Goal: Task Accomplishment & Management: Complete application form

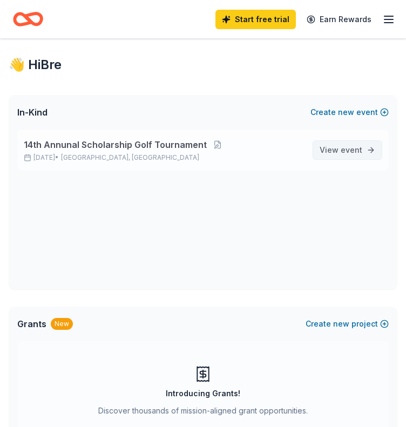
click at [346, 149] on span "event" at bounding box center [352, 149] width 22 height 9
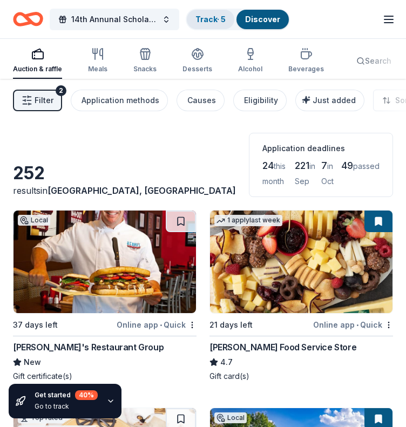
click at [220, 19] on link "Track · 5" at bounding box center [210, 19] width 30 height 9
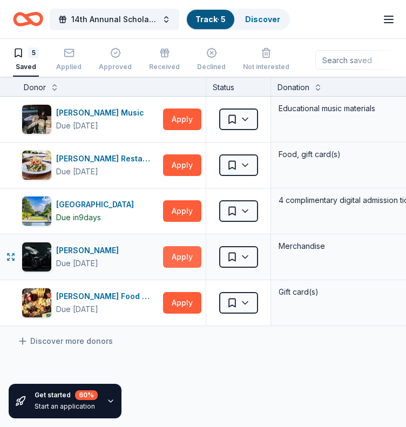
click at [187, 260] on button "Apply" at bounding box center [182, 257] width 38 height 22
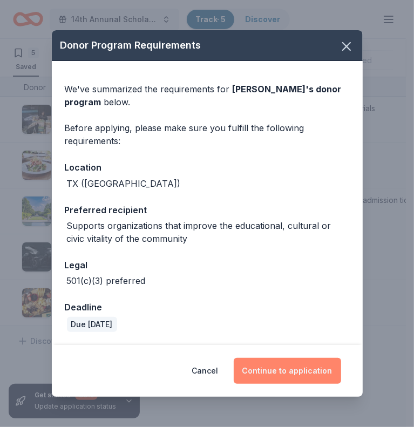
click at [295, 371] on button "Continue to application" at bounding box center [287, 371] width 107 height 26
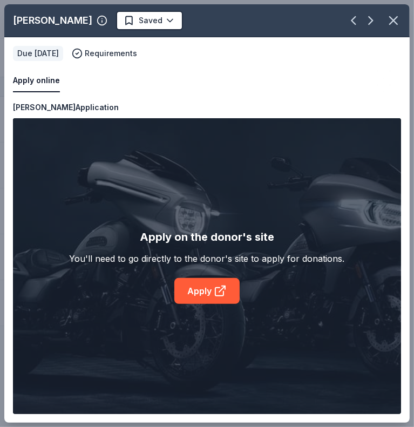
click at [194, 294] on div "Dallas Harley-Davidson Saved Apply online Due in 21 days Requirements Copy and …" at bounding box center [206, 213] width 405 height 418
click at [218, 294] on div "Dallas Harley-Davidson Saved Apply online Due in 21 days Requirements Copy and …" at bounding box center [206, 213] width 405 height 418
click at [207, 280] on div "Dallas Harley-Davidson Saved Apply online Due in 21 days Requirements Copy and …" at bounding box center [206, 213] width 405 height 418
click at [394, 23] on icon "button" at bounding box center [393, 20] width 15 height 15
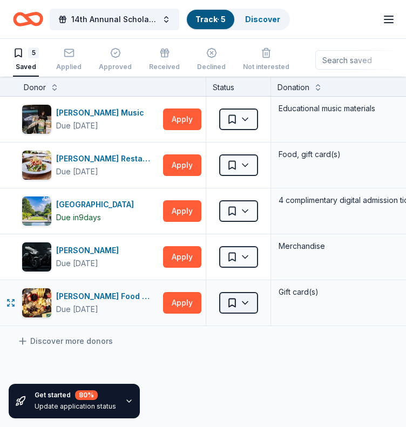
click at [250, 302] on html "14th Annunal Scholarship Golf Tournament Track · 5 Discover Start free trial Ea…" at bounding box center [203, 213] width 406 height 427
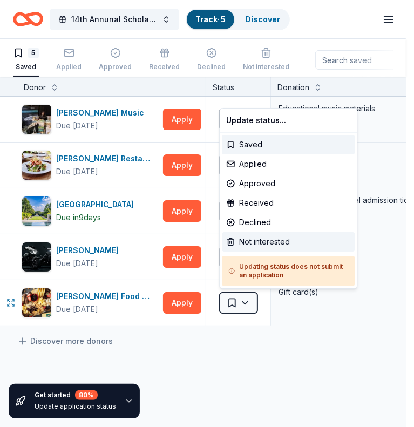
click at [262, 246] on div "Not interested" at bounding box center [288, 241] width 133 height 19
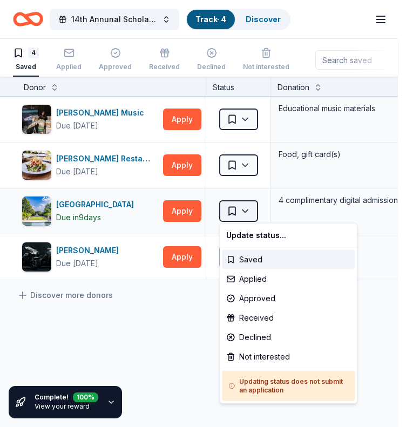
click at [241, 209] on html "14th Annunal Scholarship Golf Tournament Track · 4 Discover Start free trial $1…" at bounding box center [203, 213] width 406 height 427
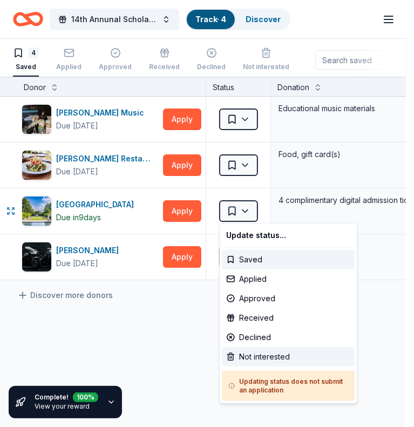
click at [241, 357] on div "Not interested" at bounding box center [288, 356] width 133 height 19
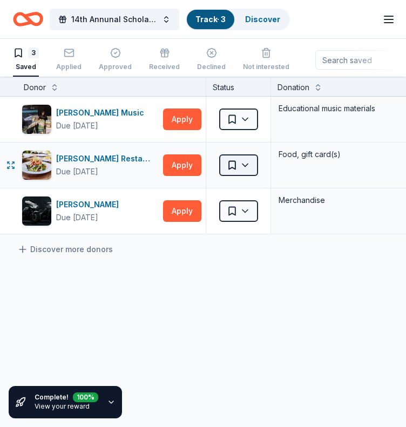
click at [242, 162] on html "14th Annunal Scholarship Golf Tournament Track · 3 Discover Start free trial $1…" at bounding box center [203, 213] width 406 height 427
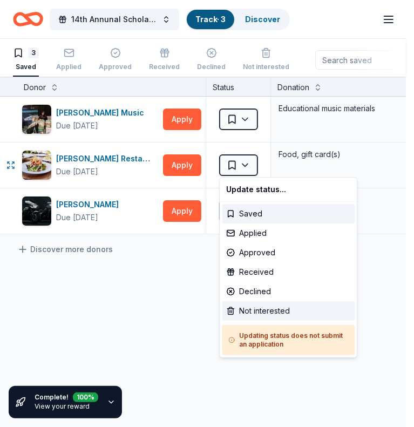
click at [257, 307] on div "Not interested" at bounding box center [288, 310] width 133 height 19
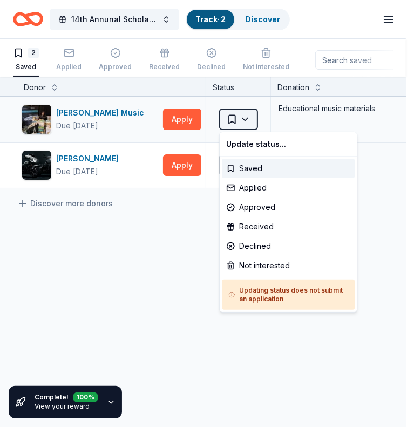
click at [247, 117] on html "14th Annunal Scholarship Golf Tournament Track · 2 Discover Start free trial $1…" at bounding box center [207, 213] width 414 height 427
click at [263, 263] on div "Not interested" at bounding box center [288, 265] width 133 height 19
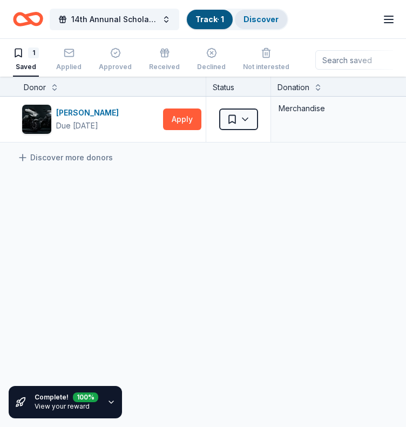
click at [254, 18] on link "Discover" at bounding box center [260, 19] width 35 height 9
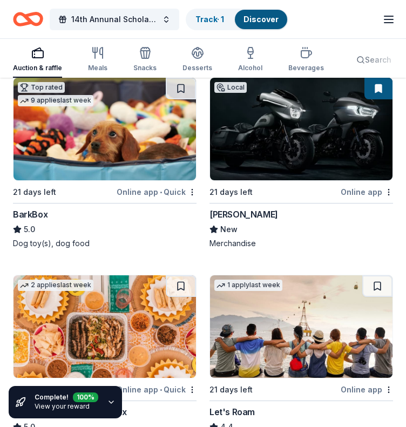
scroll to position [290, 0]
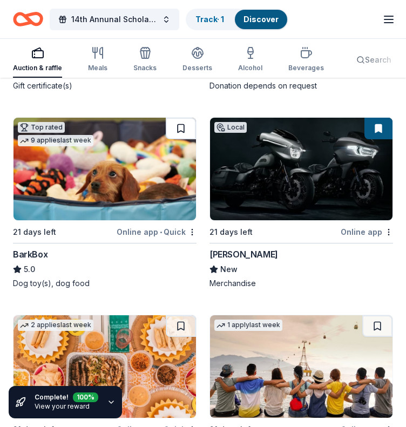
click at [182, 118] on button at bounding box center [181, 129] width 30 height 22
click at [113, 225] on div "21 days left" at bounding box center [63, 231] width 101 height 13
click at [185, 118] on button at bounding box center [182, 129] width 28 height 22
click at [179, 118] on button at bounding box center [182, 129] width 28 height 22
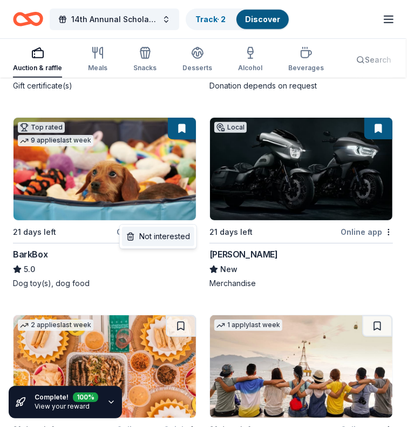
click at [183, 232] on div "Not interested" at bounding box center [158, 236] width 72 height 19
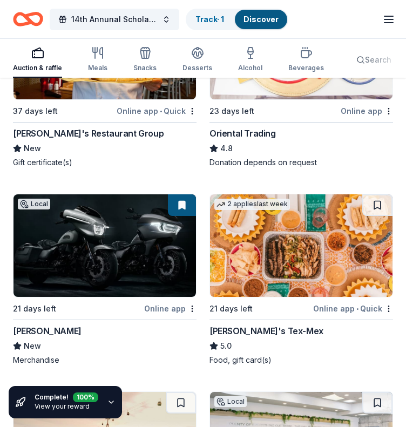
scroll to position [214, 0]
click at [379, 194] on button at bounding box center [377, 205] width 30 height 22
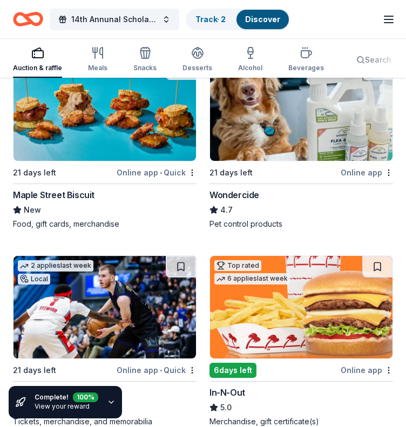
scroll to position [1368, 0]
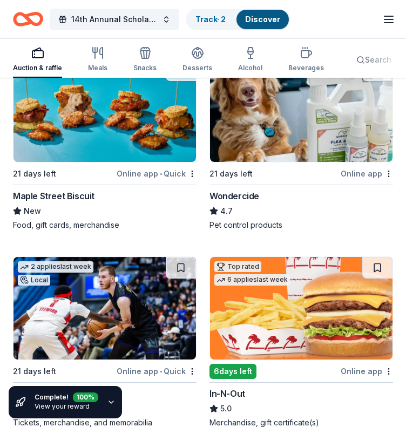
click at [187, 364] on div "Online app • Quick" at bounding box center [157, 370] width 80 height 13
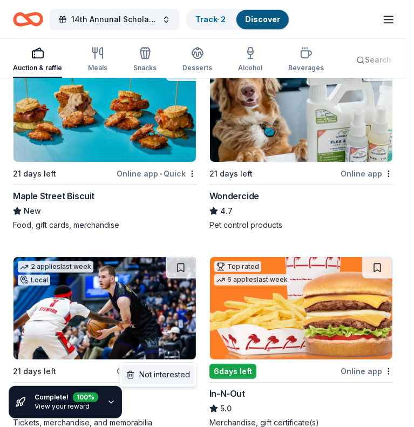
click at [183, 381] on div "Not interested" at bounding box center [158, 374] width 72 height 19
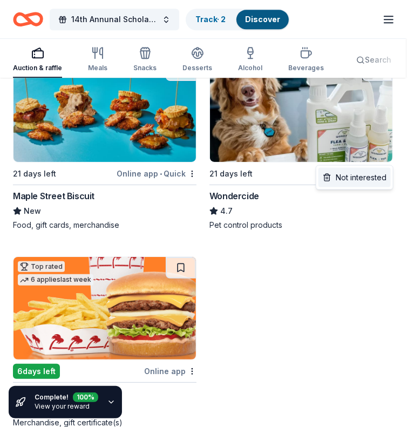
click at [373, 181] on div "Not interested" at bounding box center [354, 177] width 72 height 19
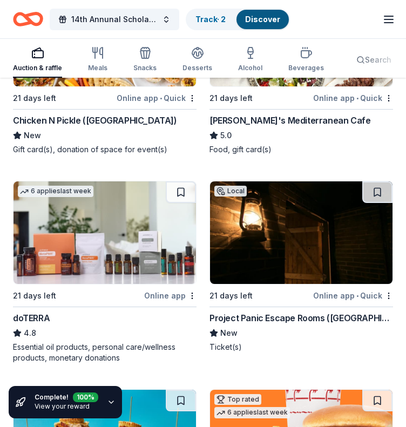
scroll to position [1042, 0]
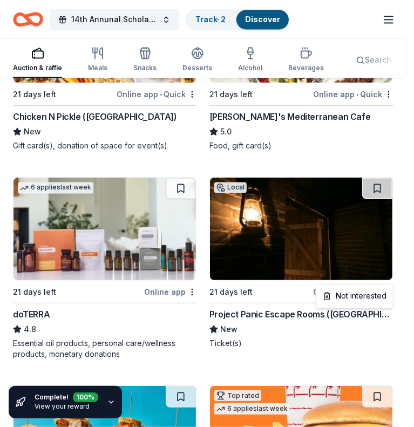
click at [362, 298] on div "Not interested" at bounding box center [354, 296] width 72 height 19
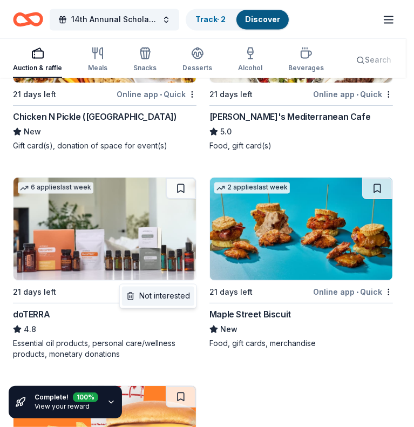
click at [184, 297] on div "Not interested" at bounding box center [158, 296] width 72 height 19
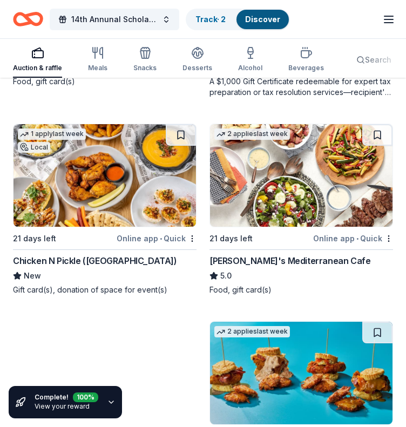
scroll to position [898, 0]
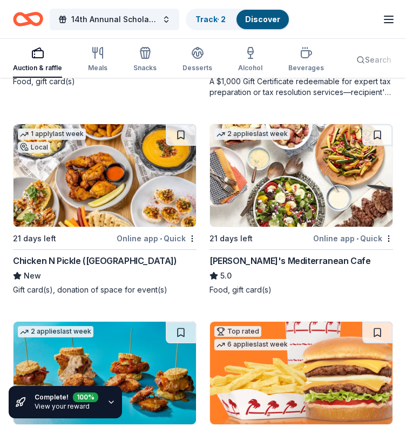
click at [384, 231] on div "Online app • Quick" at bounding box center [353, 237] width 80 height 13
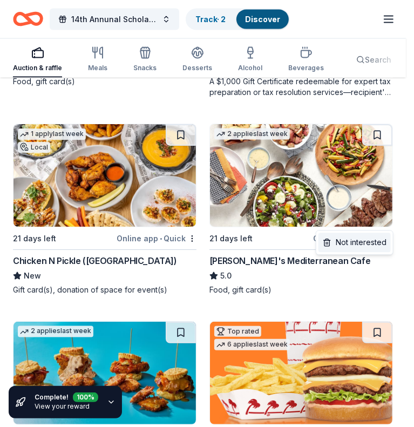
click at [365, 241] on div "Not interested" at bounding box center [354, 242] width 72 height 19
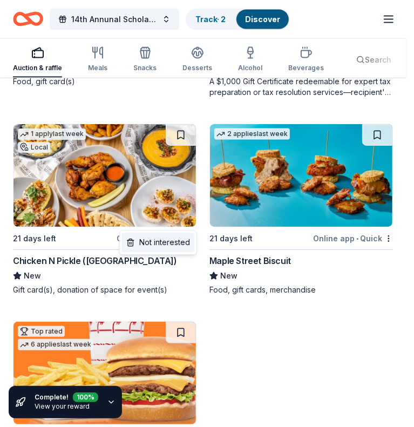
click at [178, 239] on div "Not interested" at bounding box center [158, 242] width 72 height 19
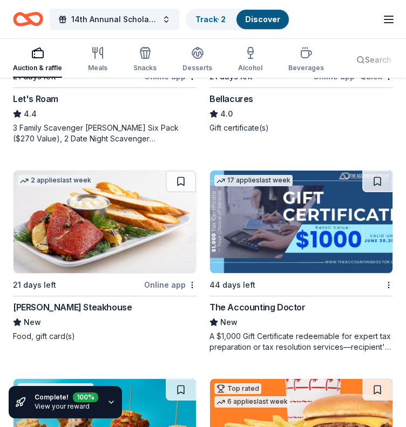
scroll to position [643, 0]
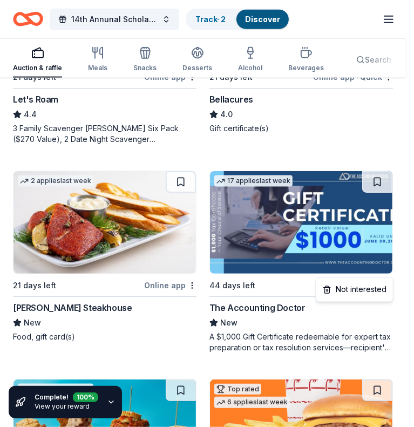
click at [374, 291] on div "Not interested" at bounding box center [354, 289] width 72 height 19
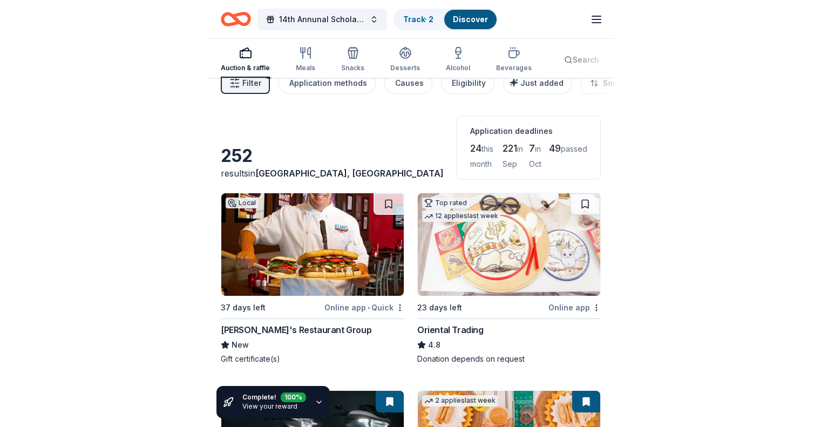
scroll to position [0, 0]
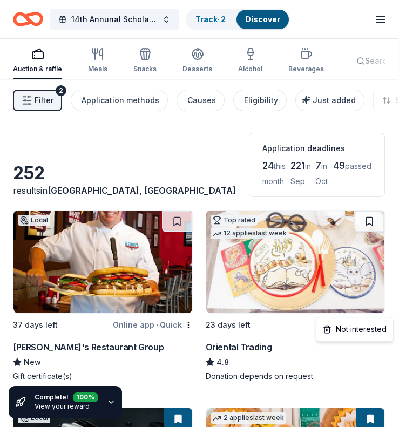
click at [391, 307] on html "14th Annunal Scholarship Golf Tournament Track · 2 Discover Start free trial $1…" at bounding box center [203, 213] width 406 height 427
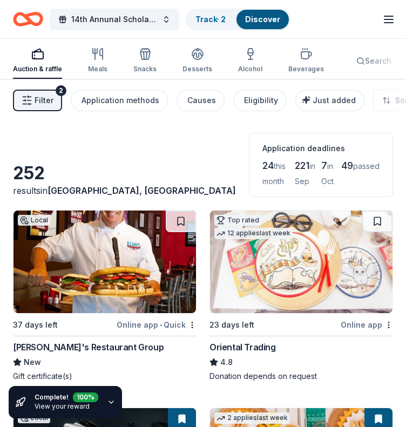
drag, startPoint x: 54, startPoint y: 338, endPoint x: 29, endPoint y: 241, distance: 99.9
click at [29, 241] on img at bounding box center [104, 261] width 182 height 103
click at [83, 341] on div "[PERSON_NAME]'s Restaurant Group" at bounding box center [88, 347] width 151 height 13
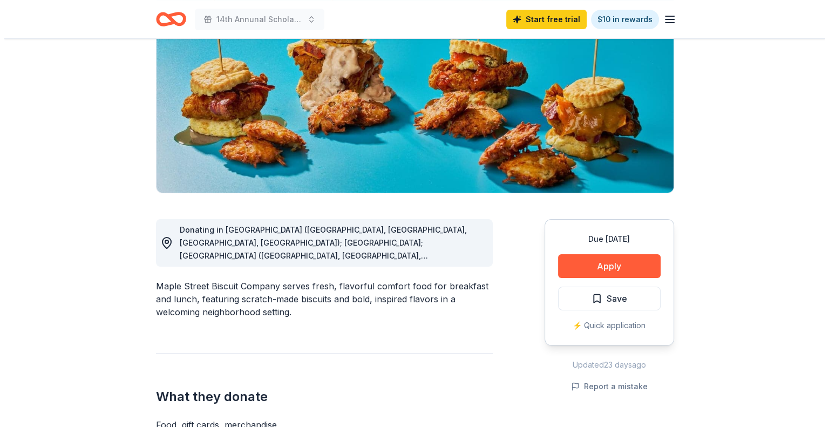
scroll to position [153, 0]
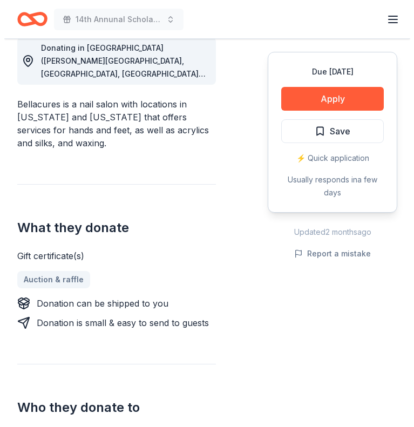
scroll to position [316, 0]
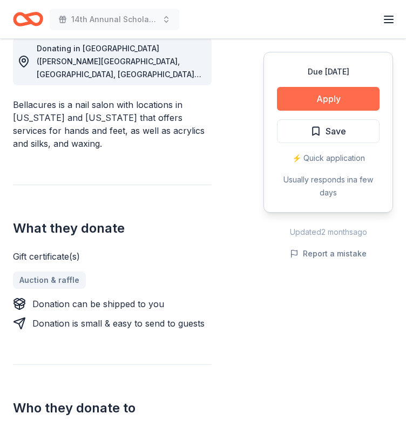
click at [312, 94] on button "Apply" at bounding box center [328, 99] width 103 height 24
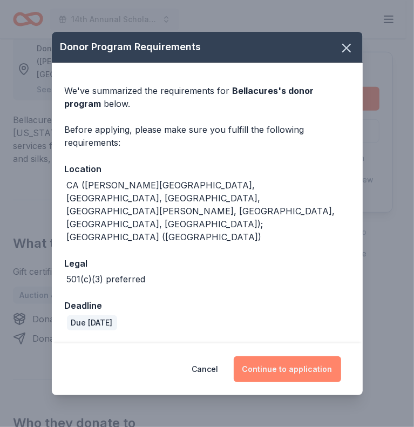
click at [294, 356] on button "Continue to application" at bounding box center [287, 369] width 107 height 26
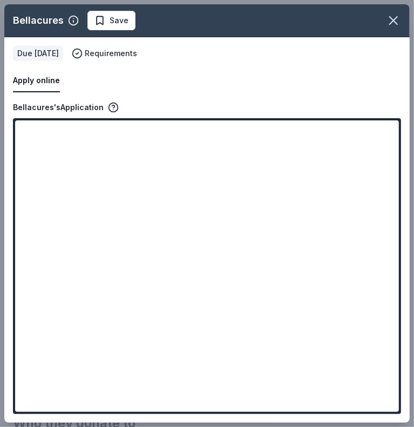
click at [43, 79] on button "Apply online" at bounding box center [36, 81] width 47 height 23
click at [114, 105] on icon "button" at bounding box center [113, 107] width 11 height 11
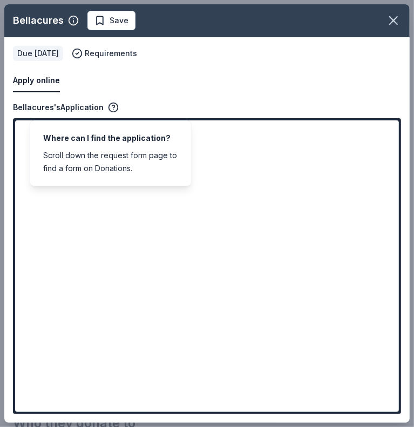
click at [46, 86] on button "Apply online" at bounding box center [36, 81] width 47 height 23
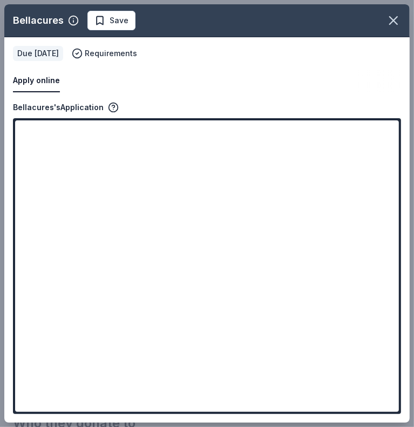
click at [46, 86] on button "Apply online" at bounding box center [36, 81] width 47 height 23
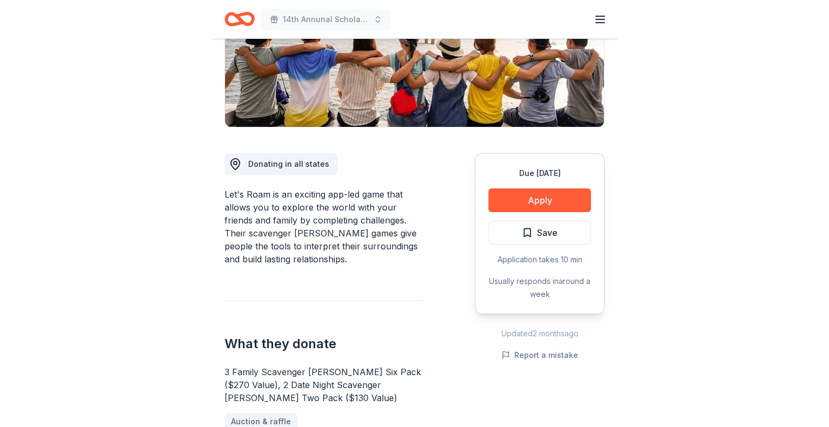
scroll to position [201, 0]
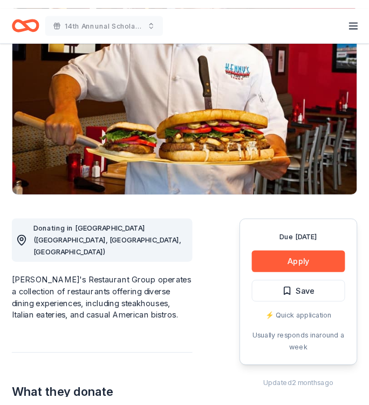
scroll to position [154, 0]
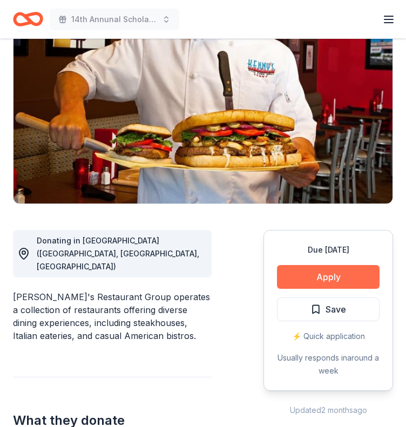
click at [337, 265] on button "Apply" at bounding box center [328, 277] width 103 height 24
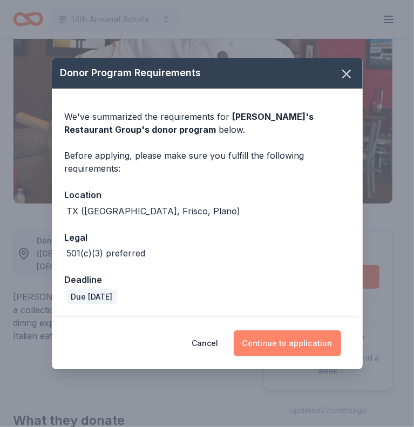
click at [276, 338] on button "Continue to application" at bounding box center [287, 343] width 107 height 26
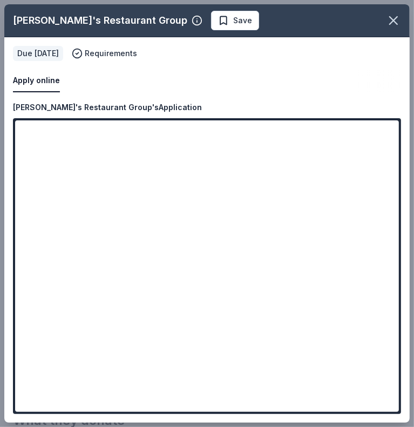
drag, startPoint x: 396, startPoint y: 161, endPoint x: 396, endPoint y: 251, distance: 89.6
click at [396, 251] on div "[PERSON_NAME]'s Restaurant Group Save Apply online Due [DATE] Requirements Copy…" at bounding box center [206, 213] width 405 height 418
click at [193, 271] on div "[PERSON_NAME]'s Restaurant Group Save Apply online Due [DATE] Requirements Copy…" at bounding box center [206, 213] width 405 height 418
click at [167, 269] on div "[PERSON_NAME]'s Restaurant Group Save Apply online Due [DATE] Requirements Copy…" at bounding box center [206, 213] width 405 height 418
click at [137, 270] on div "[PERSON_NAME]'s Restaurant Group Save Apply online Due [DATE] Requirements Copy…" at bounding box center [206, 213] width 405 height 418
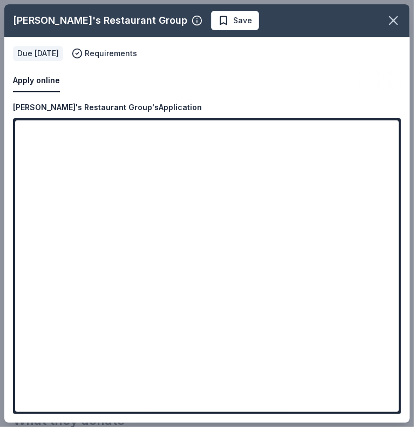
click at [137, 270] on div "[PERSON_NAME]'s Restaurant Group Save Apply online Due [DATE] Requirements Copy…" at bounding box center [206, 213] width 405 height 418
click at [369, 135] on div "[PERSON_NAME]'s Restaurant Group Save Apply online Due [DATE] Requirements Copy…" at bounding box center [206, 213] width 405 height 418
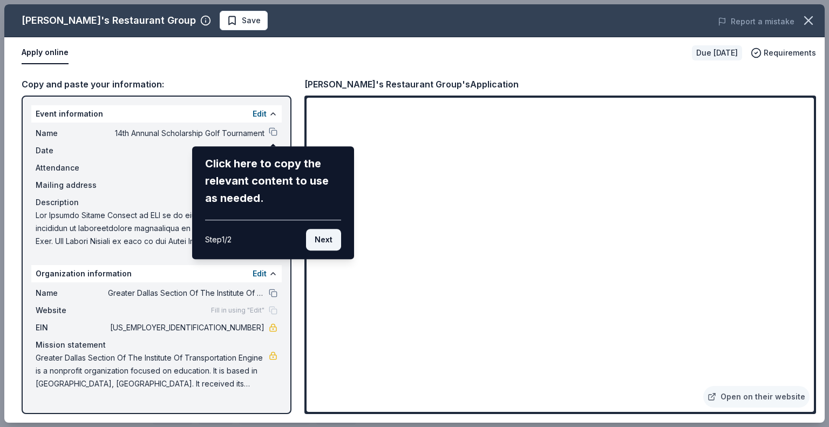
click at [326, 239] on button "Next" at bounding box center [323, 240] width 35 height 22
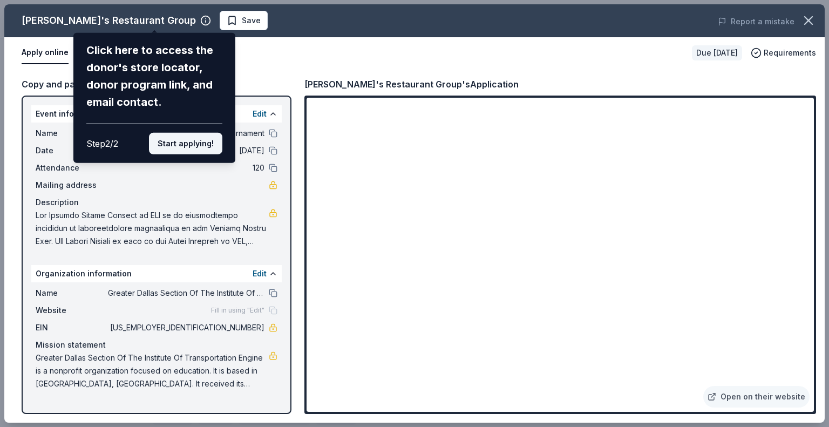
click at [184, 138] on button "Start applying!" at bounding box center [185, 144] width 73 height 22
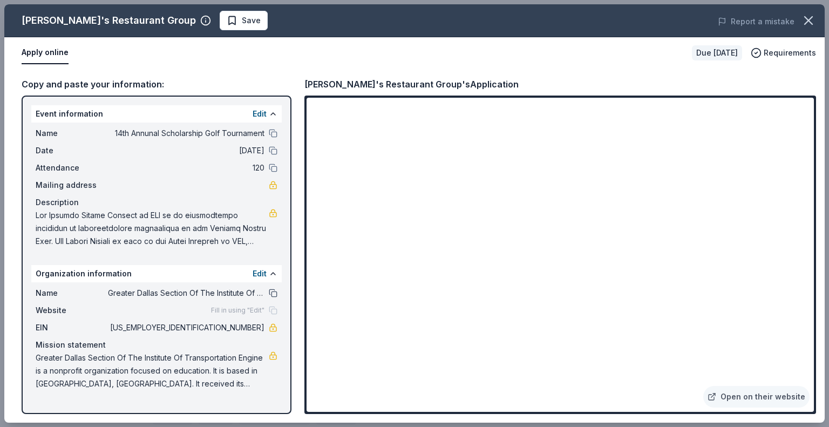
click at [272, 293] on button at bounding box center [273, 293] width 9 height 9
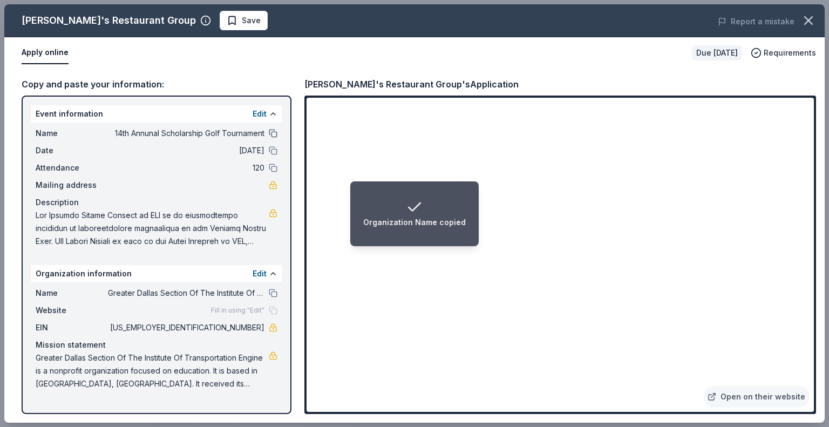
click at [273, 130] on button at bounding box center [273, 133] width 9 height 9
click at [275, 149] on button at bounding box center [273, 150] width 9 height 9
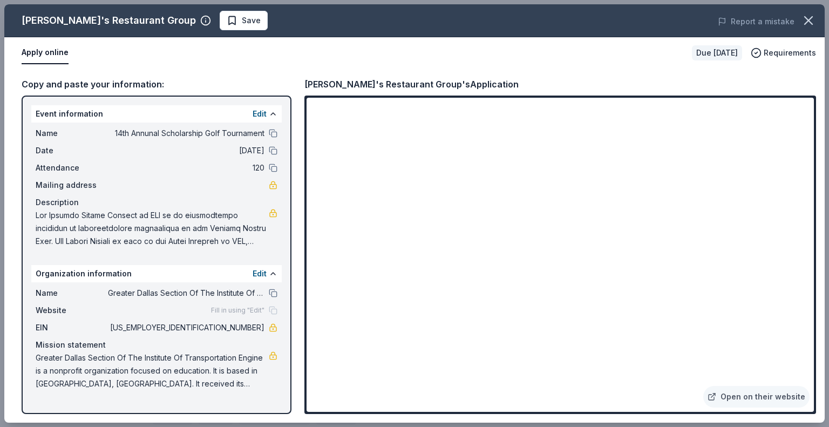
click at [292, 53] on div "Apply online" at bounding box center [353, 53] width 662 height 23
click at [405, 394] on link "Open on their website" at bounding box center [756, 397] width 106 height 22
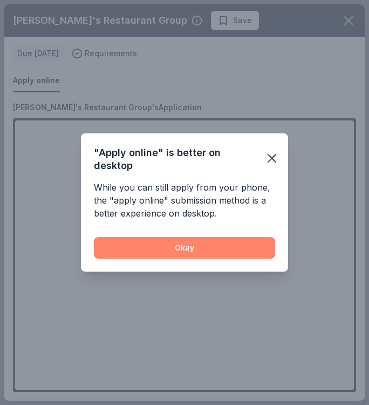
click at [200, 241] on button "Okay" at bounding box center [184, 248] width 181 height 22
